Goal: Information Seeking & Learning: Learn about a topic

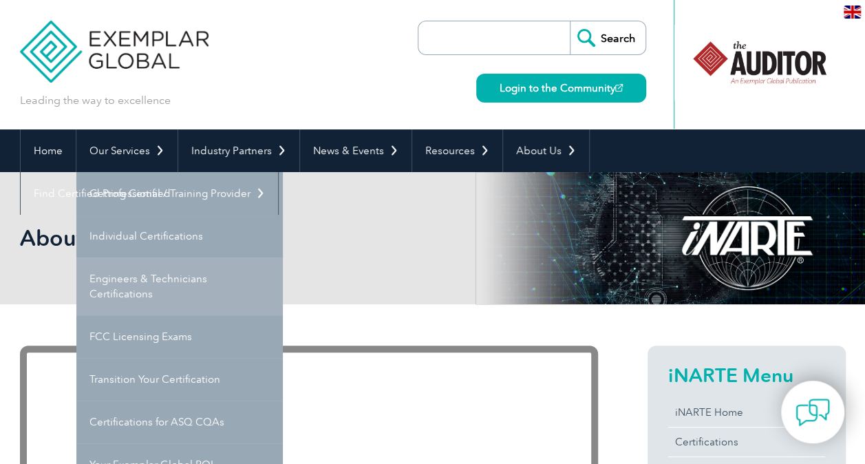
click at [133, 274] on link "Engineers & Technicians Certifications" at bounding box center [179, 286] width 206 height 58
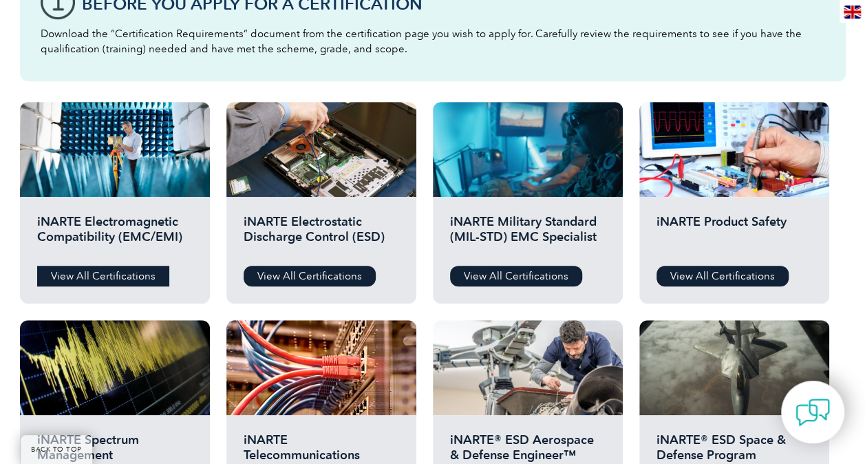
scroll to position [413, 0]
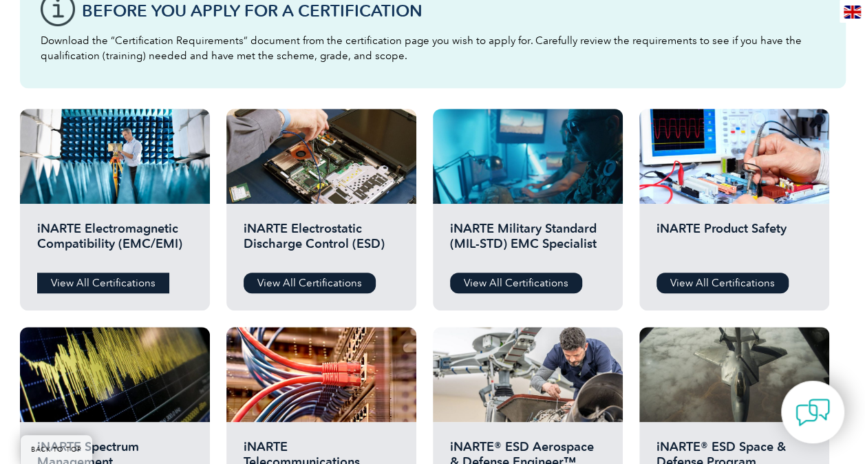
click at [116, 277] on link "View All Certifications" at bounding box center [103, 282] width 132 height 21
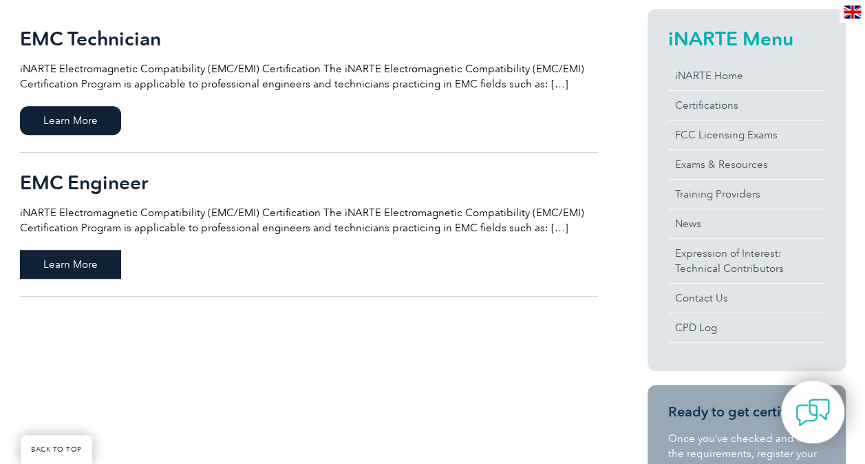
scroll to position [413, 0]
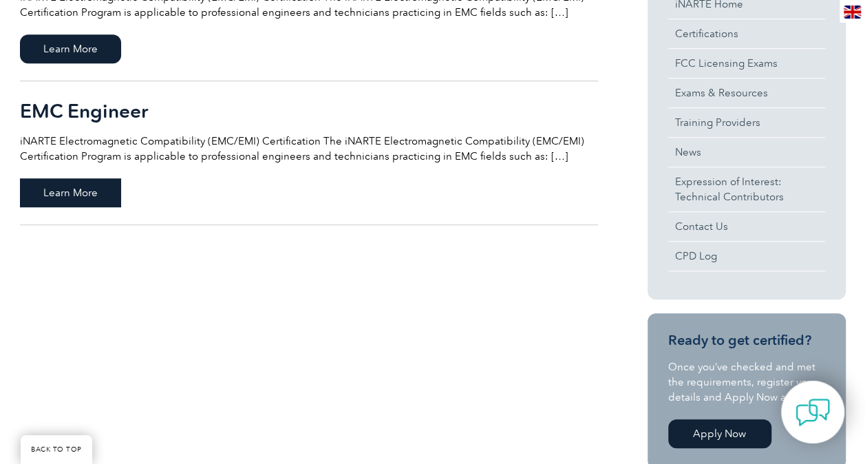
click at [85, 202] on span "Learn More" at bounding box center [70, 192] width 101 height 29
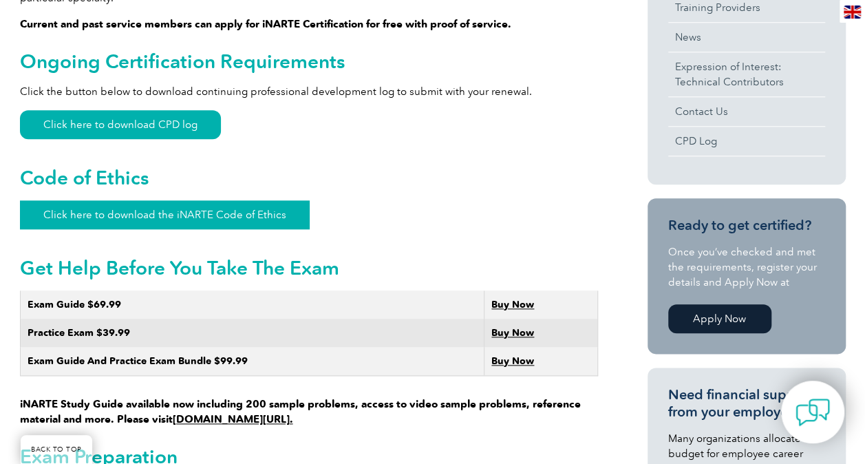
scroll to position [619, 0]
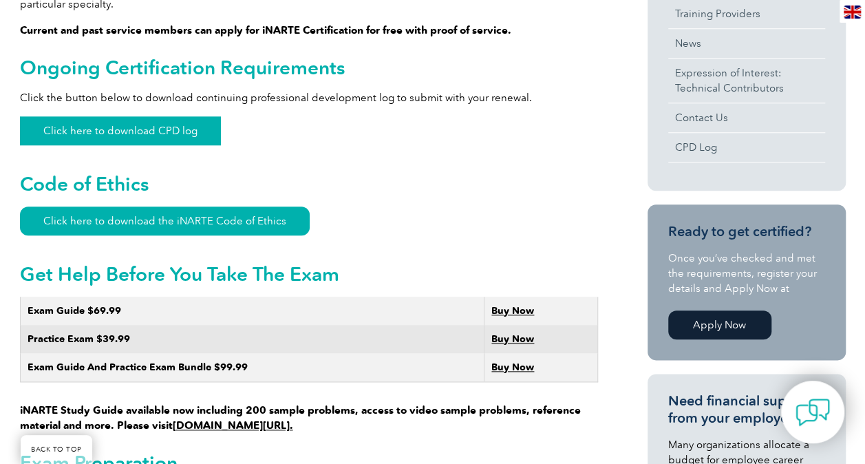
click at [188, 125] on link "Click here to download CPD log" at bounding box center [120, 130] width 201 height 29
click at [151, 206] on link "Click here to download the iNARTE Code of Ethics" at bounding box center [165, 220] width 290 height 29
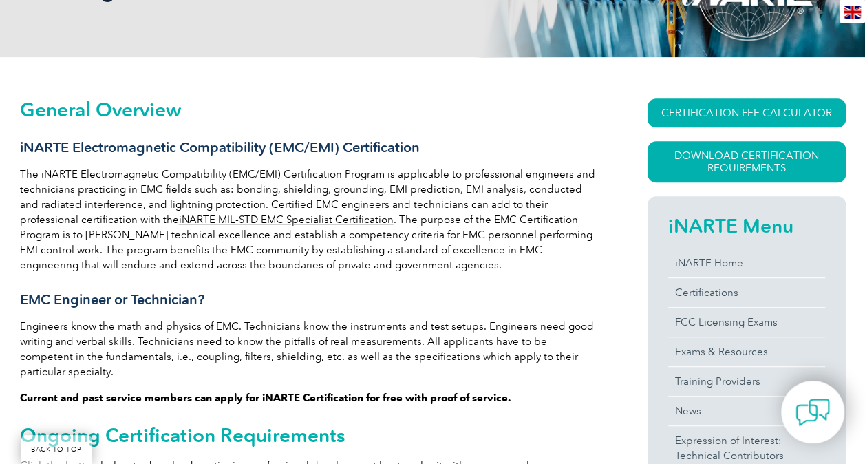
scroll to position [206, 0]
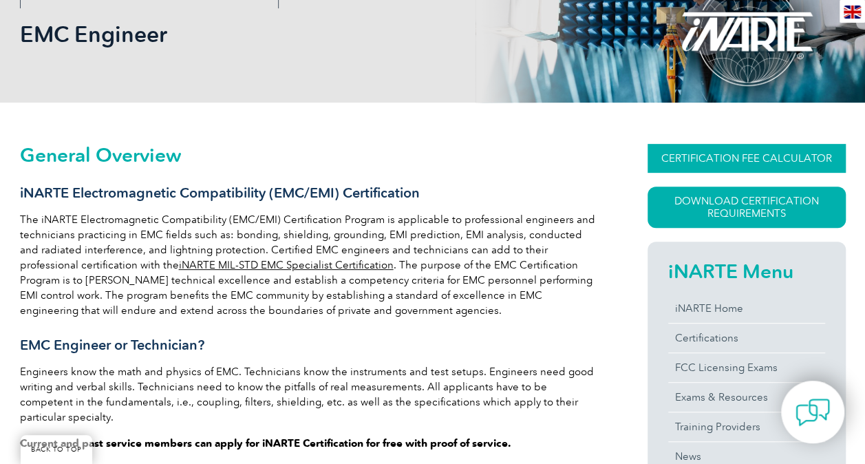
click at [723, 159] on link "CERTIFICATION FEE CALCULATOR" at bounding box center [746, 158] width 198 height 29
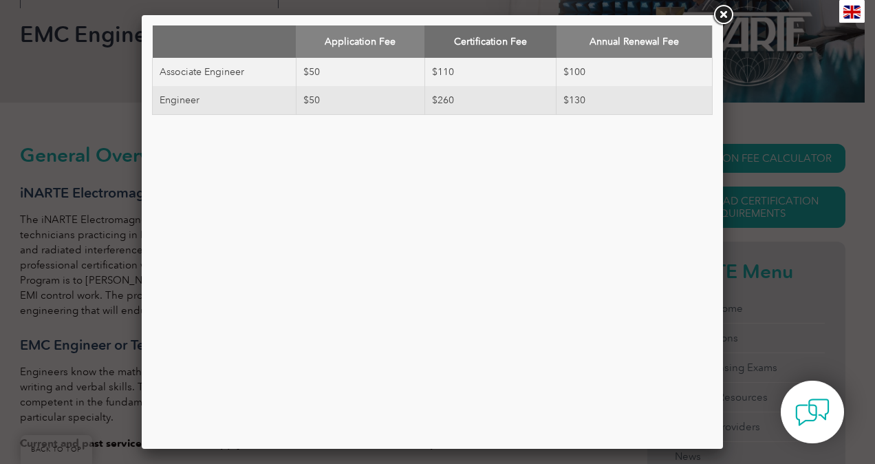
click at [720, 17] on link at bounding box center [723, 15] width 25 height 25
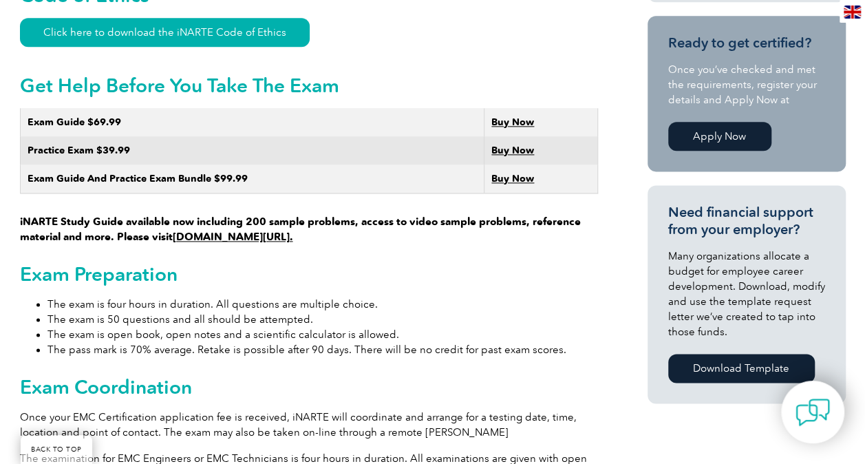
scroll to position [894, 0]
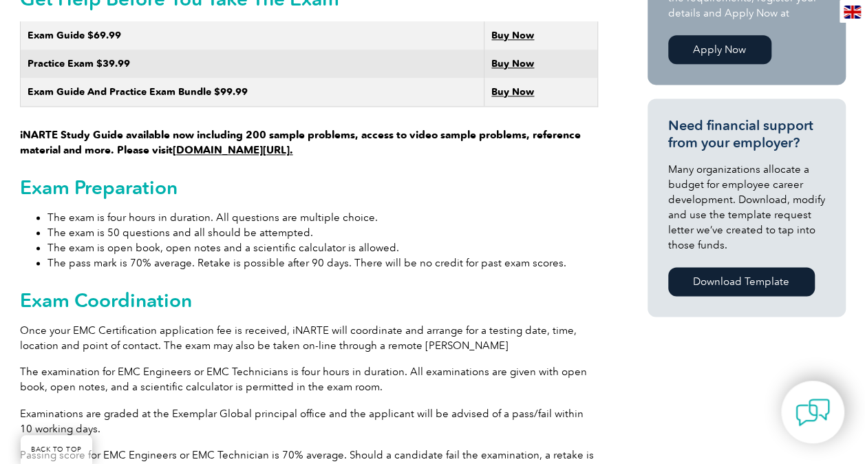
click at [751, 50] on link "Apply Now" at bounding box center [719, 49] width 103 height 29
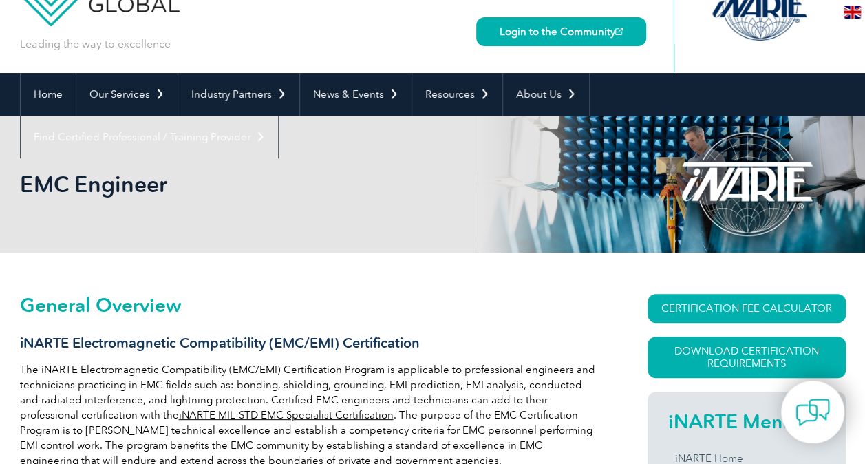
scroll to position [69, 0]
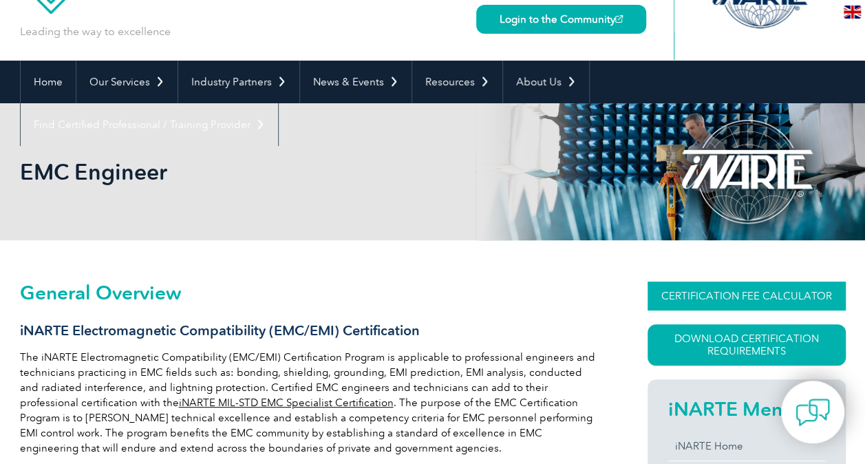
click at [716, 297] on link "CERTIFICATION FEE CALCULATOR" at bounding box center [746, 295] width 198 height 29
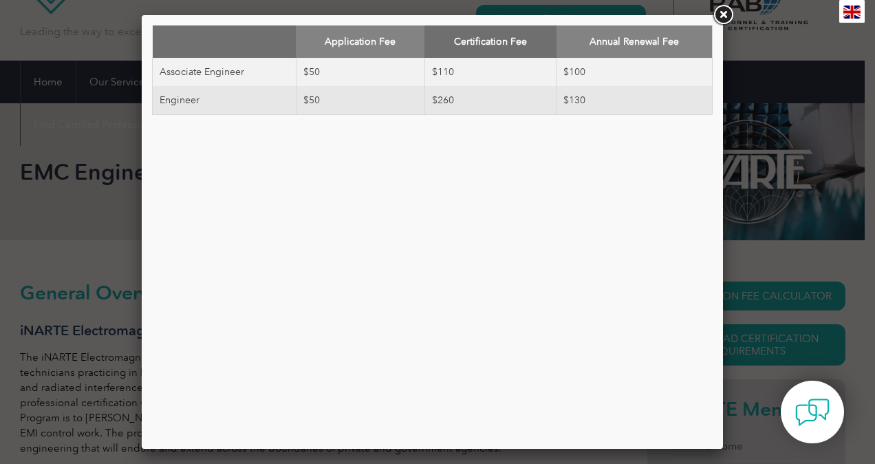
click at [724, 17] on link at bounding box center [723, 15] width 25 height 25
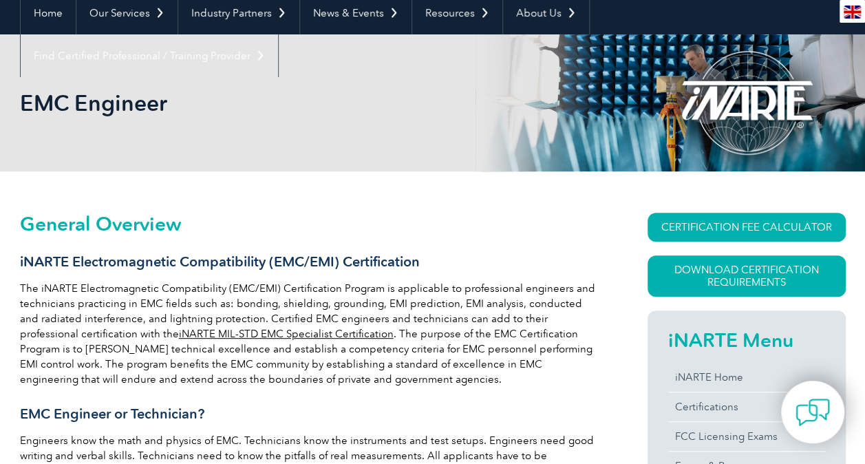
scroll to position [0, 0]
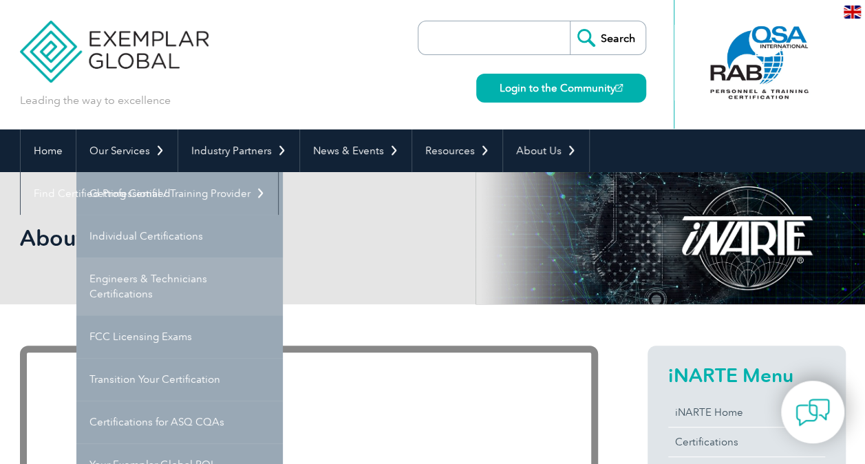
click at [129, 296] on link "Engineers & Technicians Certifications" at bounding box center [179, 286] width 206 height 58
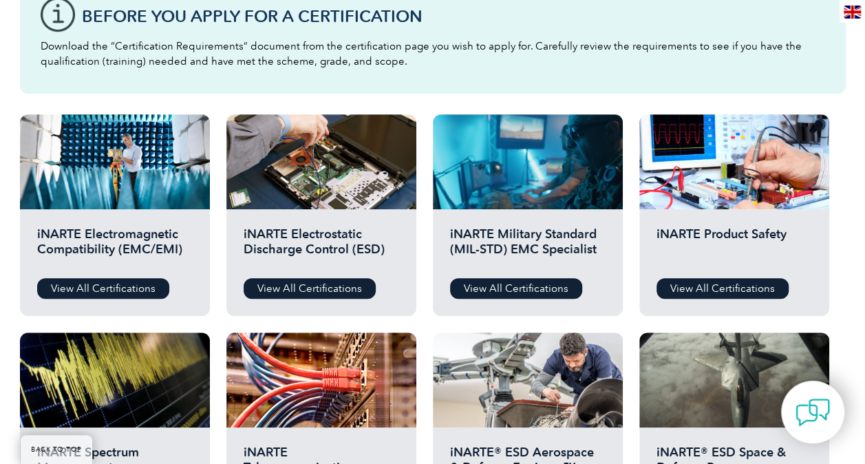
scroll to position [413, 0]
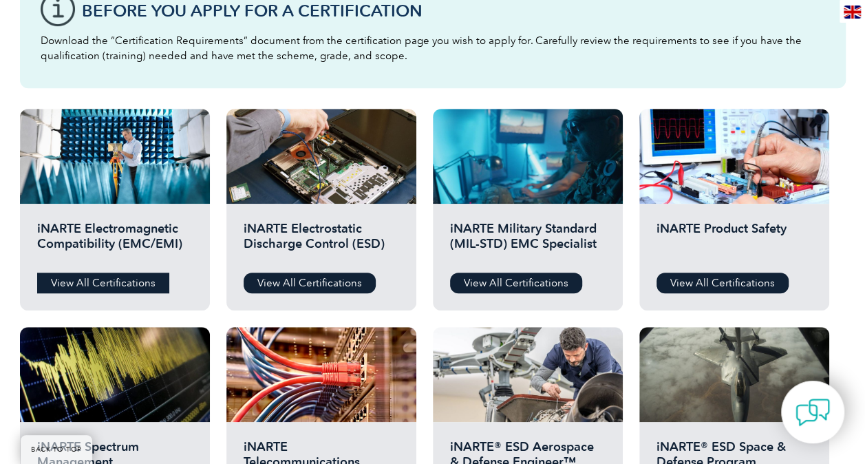
click at [129, 277] on link "View All Certifications" at bounding box center [103, 282] width 132 height 21
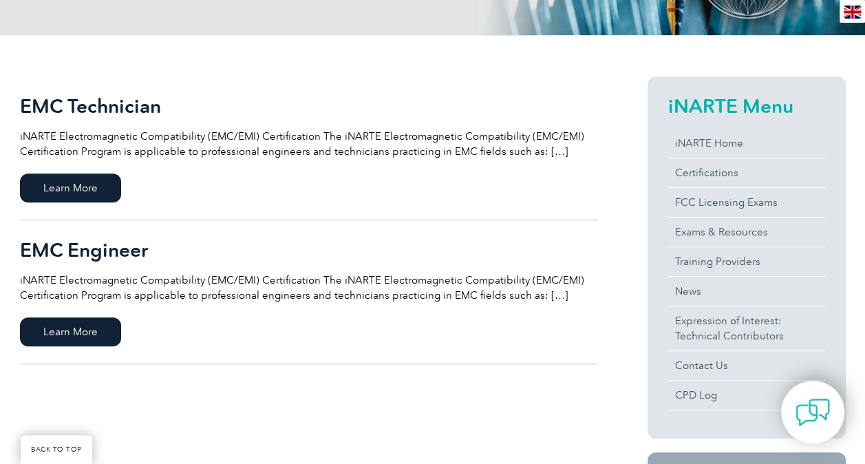
scroll to position [275, 0]
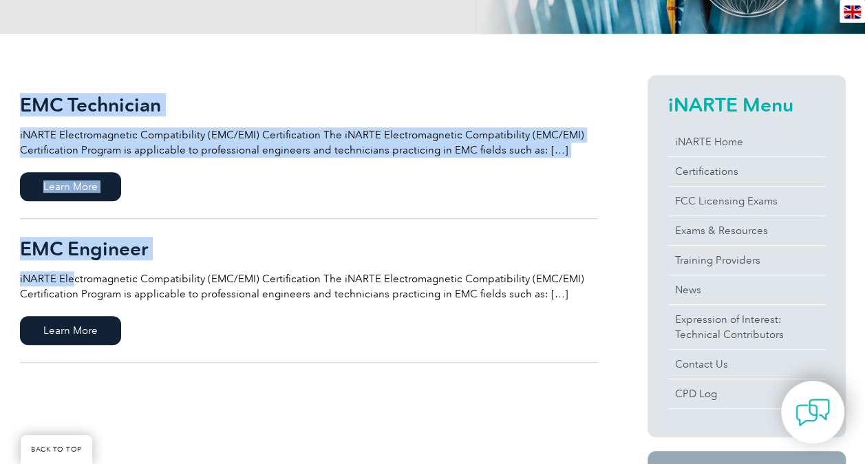
drag, startPoint x: 16, startPoint y: 275, endPoint x: 70, endPoint y: 273, distance: 54.4
drag, startPoint x: 70, startPoint y: 273, endPoint x: 233, endPoint y: 273, distance: 163.1
click at [233, 273] on p "iNARTE Electromagnetic Compatibility (EMC/EMI) Certification The iNARTE Electro…" at bounding box center [309, 286] width 578 height 30
click at [303, 275] on p "iNARTE Electromagnetic Compatibility (EMC/EMI) Certification The iNARTE Electro…" at bounding box center [309, 286] width 578 height 30
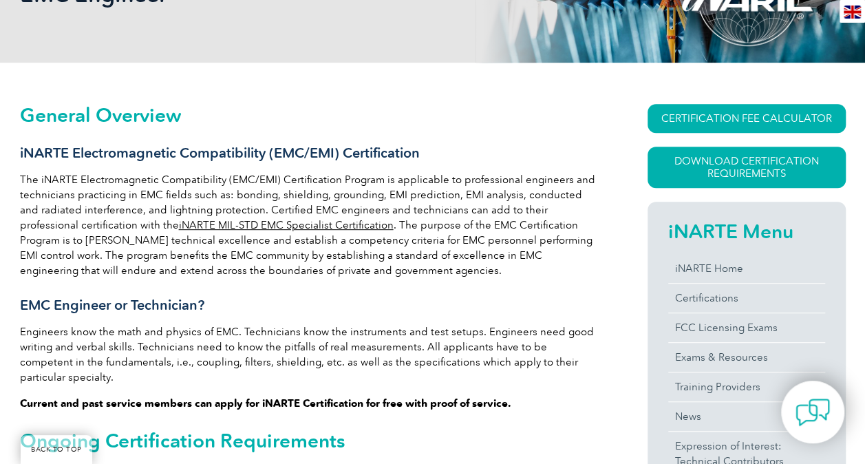
scroll to position [206, 0]
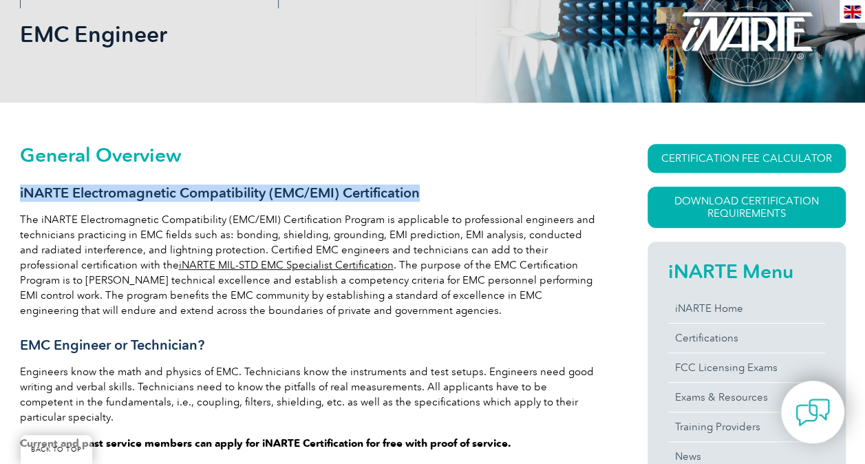
drag, startPoint x: 418, startPoint y: 194, endPoint x: 21, endPoint y: 194, distance: 397.7
click at [21, 194] on h3 "iNARTE Electromagnetic Compatibility (EMC/EMI) Certification" at bounding box center [309, 192] width 578 height 17
copy h3 "iNARTE Electromagnetic Compatibility (EMC/EMI) Certification"
click at [179, 266] on link "iNARTE MIL-STD EMC Specialist Certification" at bounding box center [286, 265] width 215 height 12
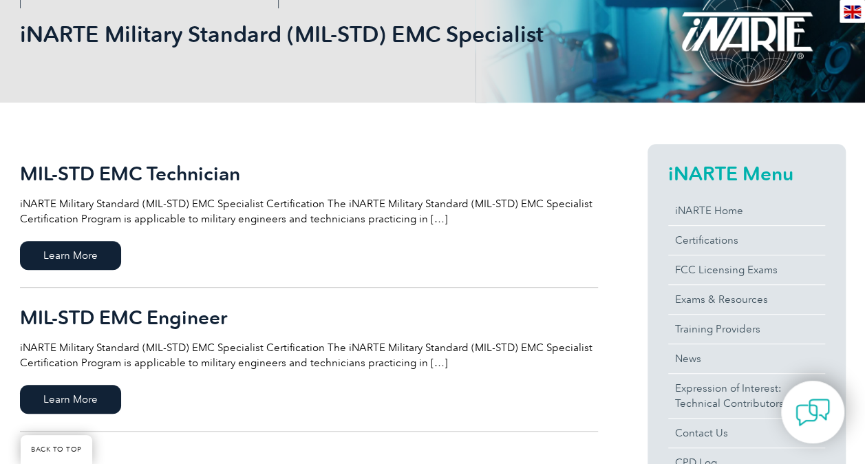
scroll to position [344, 0]
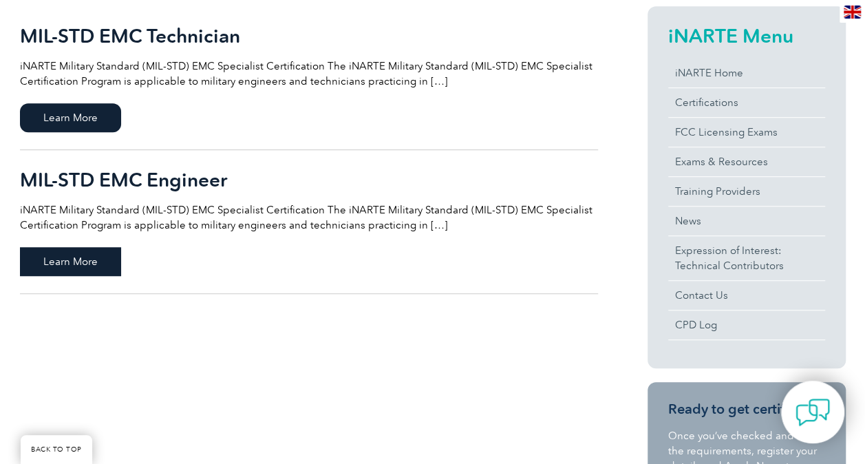
click at [74, 257] on span "Learn More" at bounding box center [70, 261] width 101 height 29
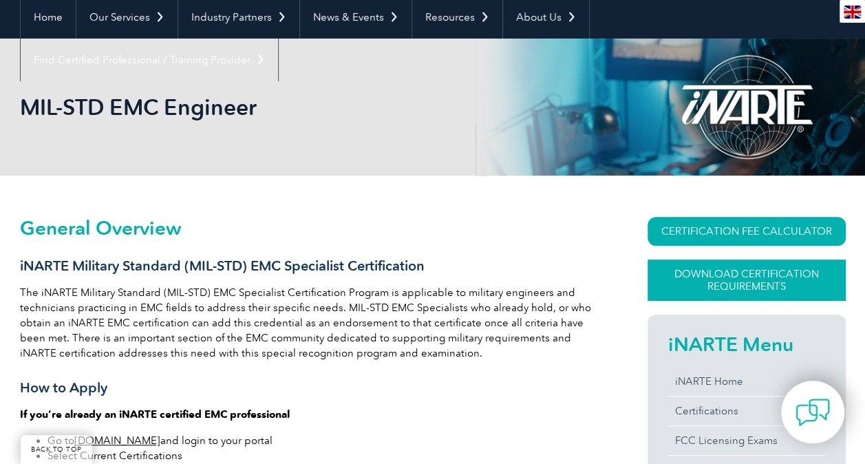
scroll to position [138, 0]
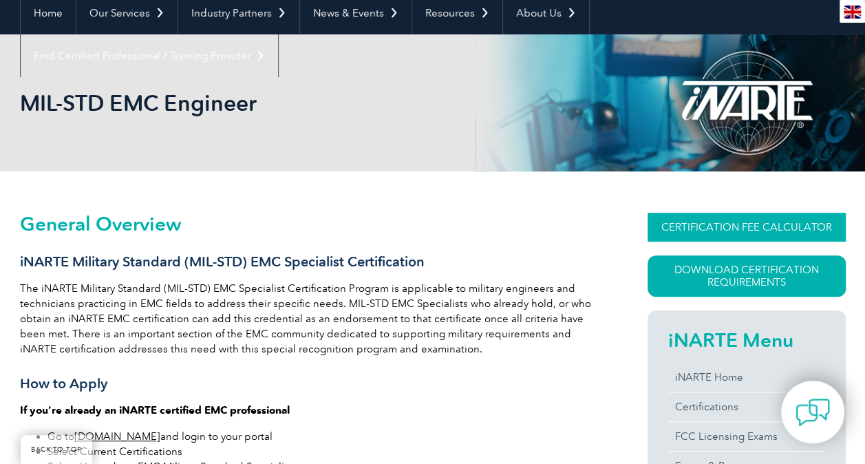
click at [743, 221] on link "CERTIFICATION FEE CALCULATOR" at bounding box center [746, 227] width 198 height 29
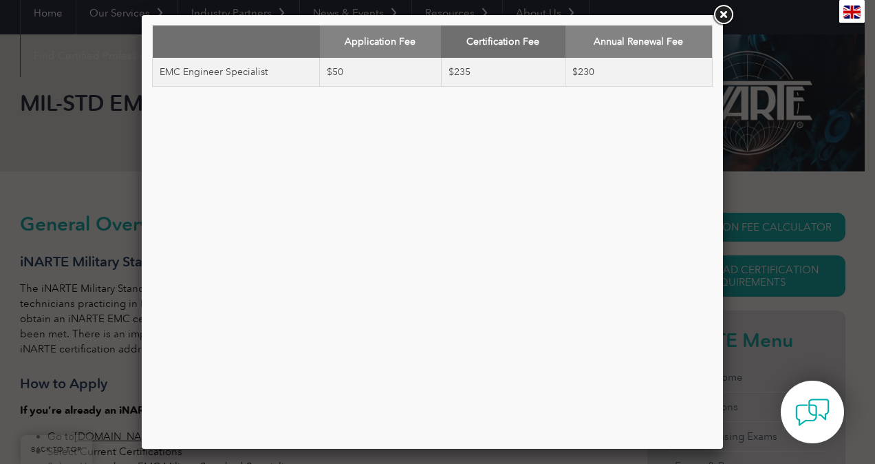
click at [720, 9] on link at bounding box center [723, 15] width 25 height 25
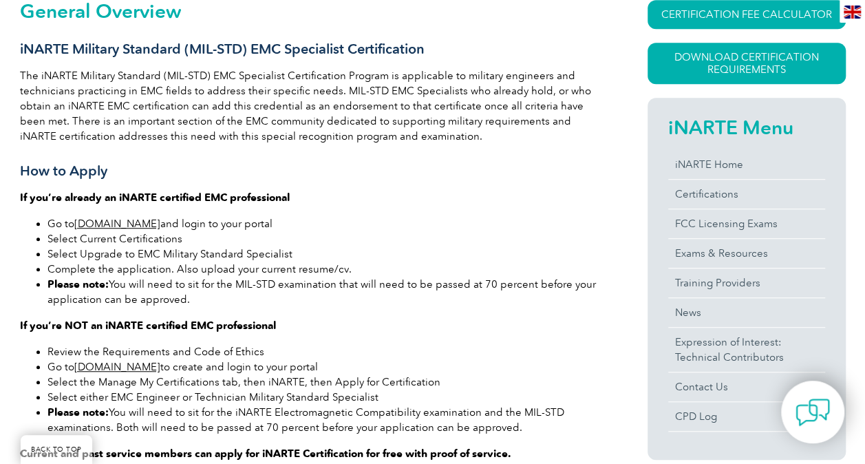
scroll to position [275, 0]
